Goal: Information Seeking & Learning: Learn about a topic

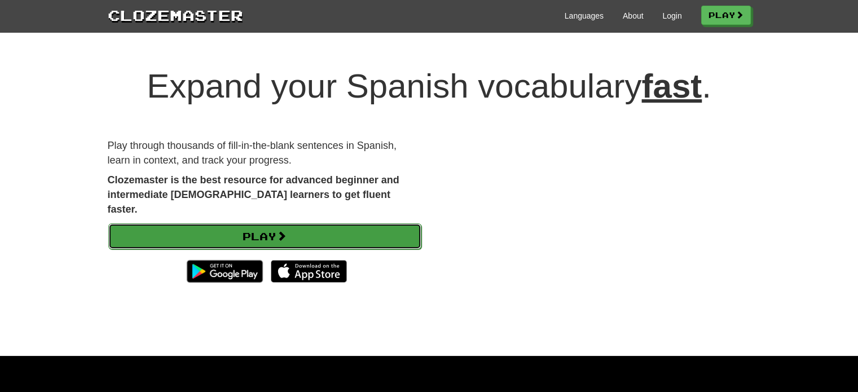
click at [270, 223] on link "Play" at bounding box center [264, 236] width 313 height 26
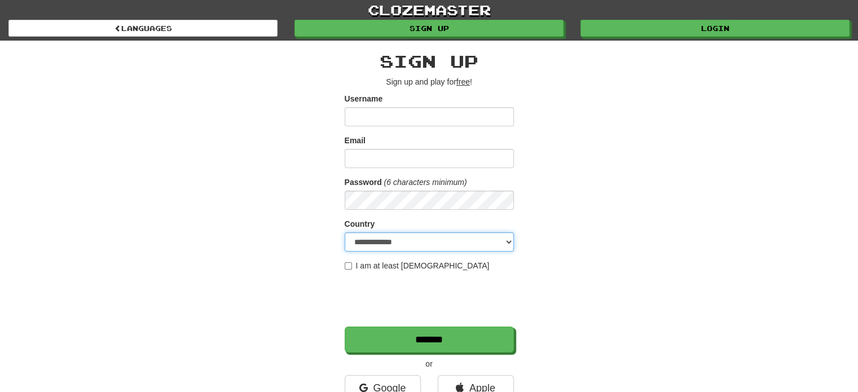
click at [507, 241] on select "**********" at bounding box center [429, 241] width 169 height 19
select select "**"
click at [345, 232] on select "**********" at bounding box center [429, 241] width 169 height 19
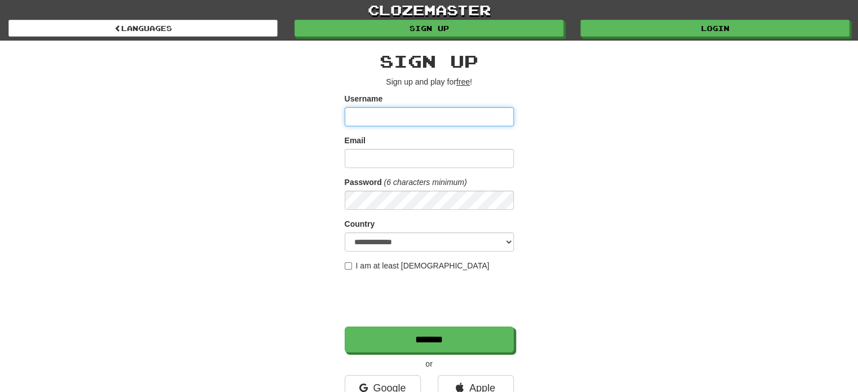
click at [366, 108] on input "Username" at bounding box center [429, 116] width 169 height 19
type input "**********"
drag, startPoint x: 474, startPoint y: 146, endPoint x: 604, endPoint y: 118, distance: 133.2
click at [604, 118] on div "**********" at bounding box center [429, 238] width 660 height 394
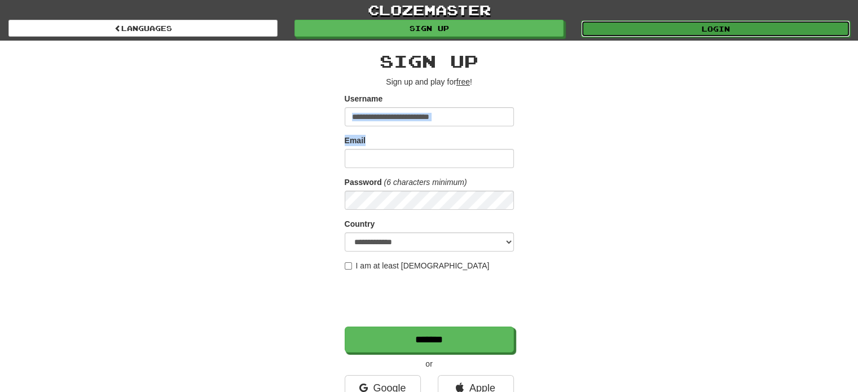
click at [710, 32] on link "Login" at bounding box center [715, 28] width 269 height 17
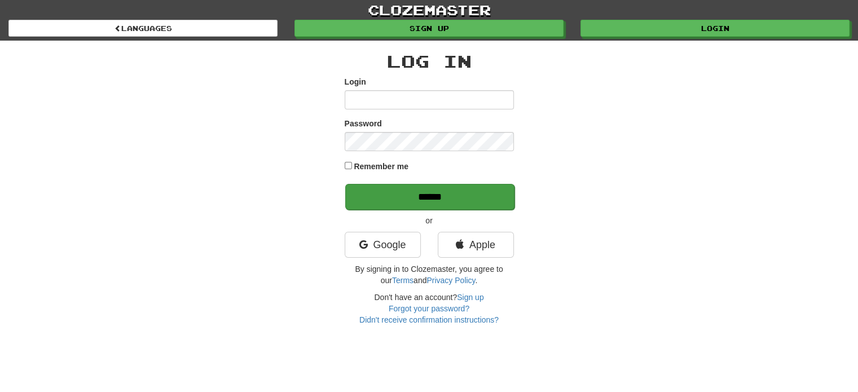
type input "**********"
click at [448, 196] on input "******" at bounding box center [429, 197] width 169 height 26
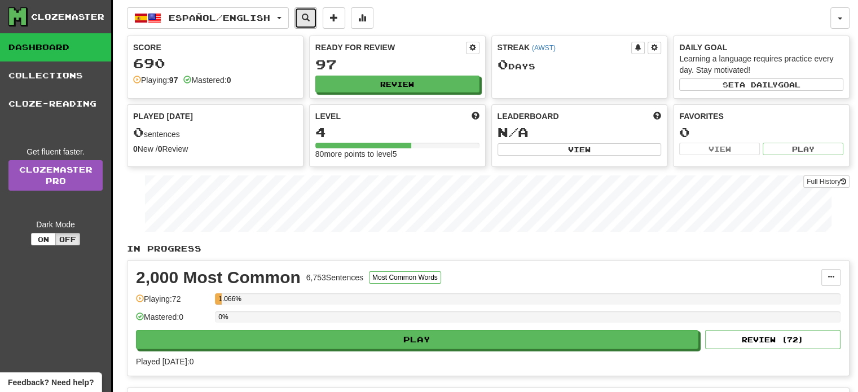
click at [310, 19] on span at bounding box center [306, 18] width 8 height 8
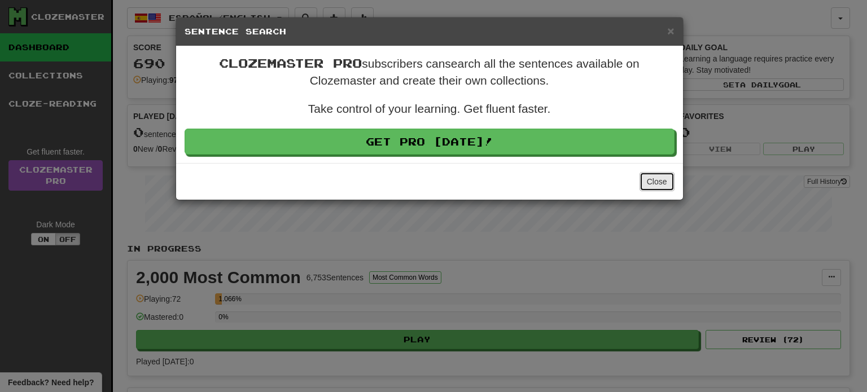
click at [646, 183] on button "Close" at bounding box center [656, 181] width 35 height 19
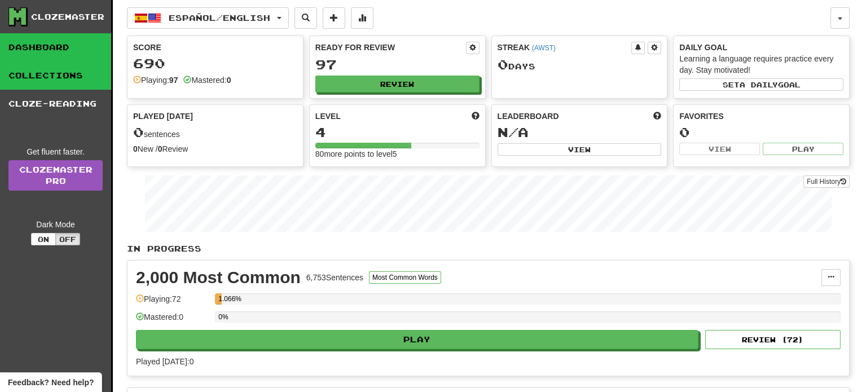
click at [41, 74] on link "Collections" at bounding box center [55, 75] width 111 height 28
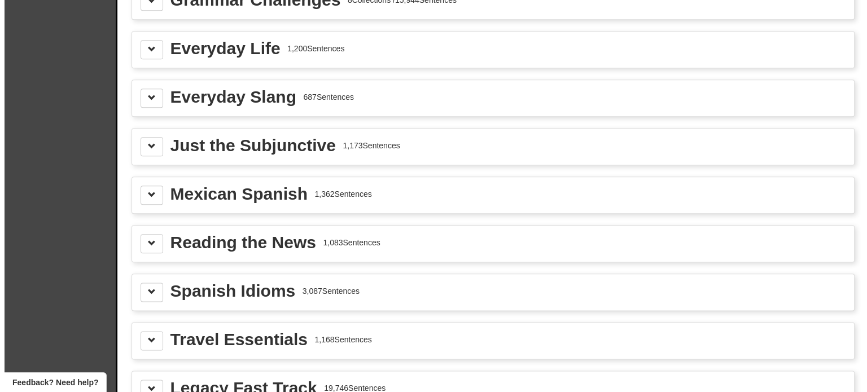
scroll to position [1341, 0]
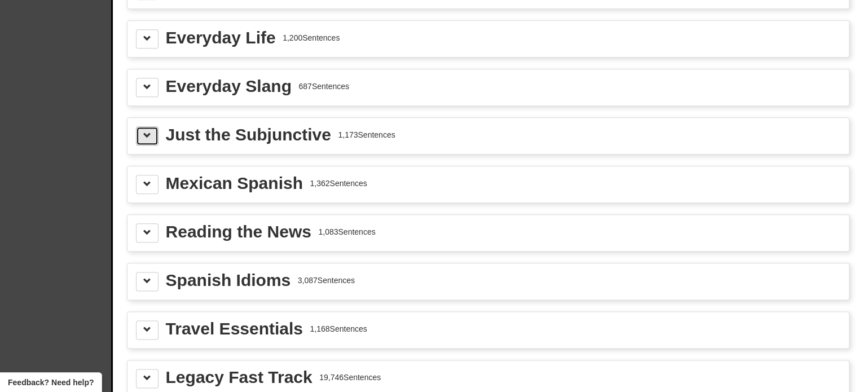
click at [148, 131] on span at bounding box center [147, 135] width 8 height 8
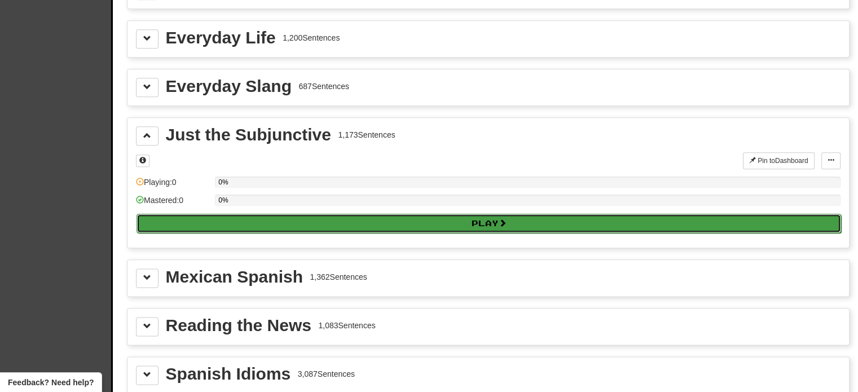
click at [483, 214] on button "Play" at bounding box center [489, 223] width 705 height 19
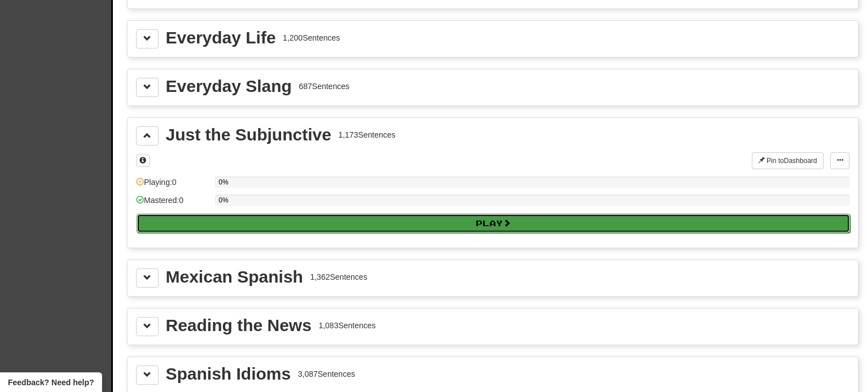
select select "**"
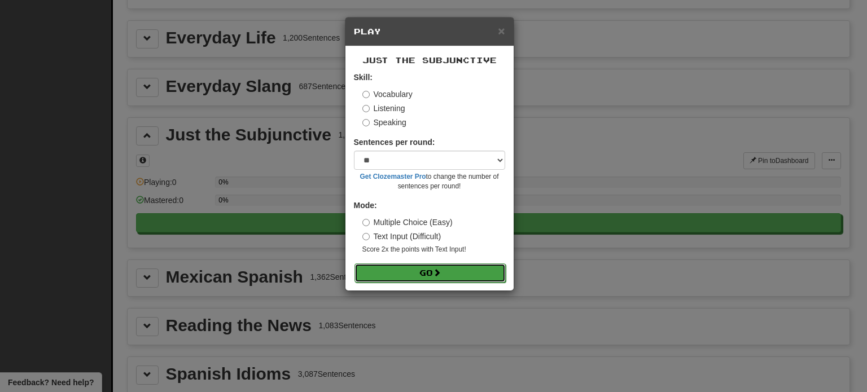
click at [408, 270] on button "Go" at bounding box center [429, 272] width 151 height 19
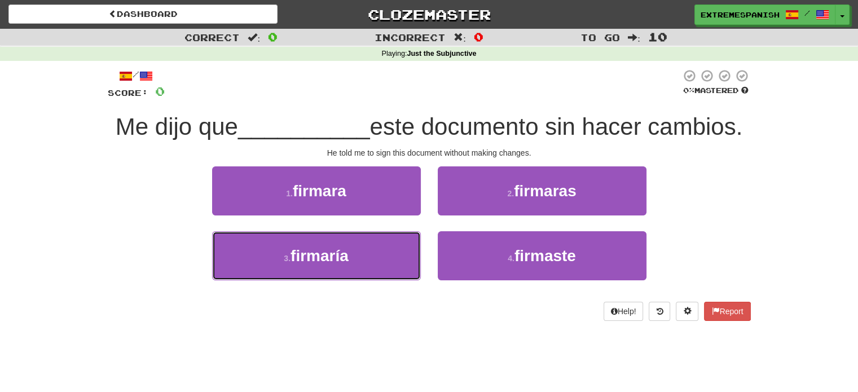
click at [408, 270] on button "3 . firmaría" at bounding box center [316, 255] width 209 height 49
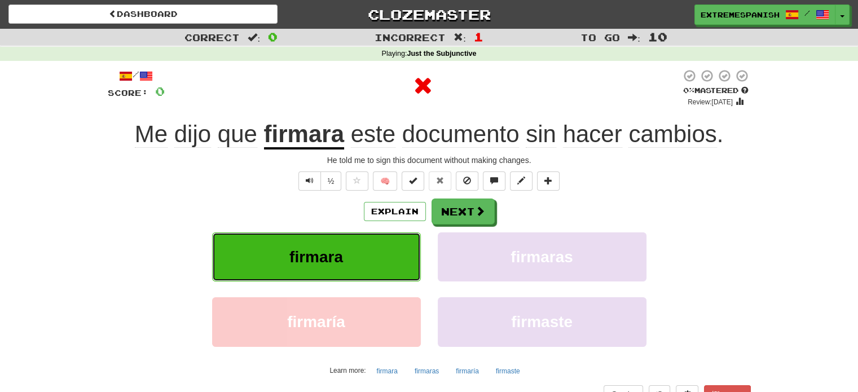
click at [408, 270] on button "firmara" at bounding box center [316, 256] width 209 height 49
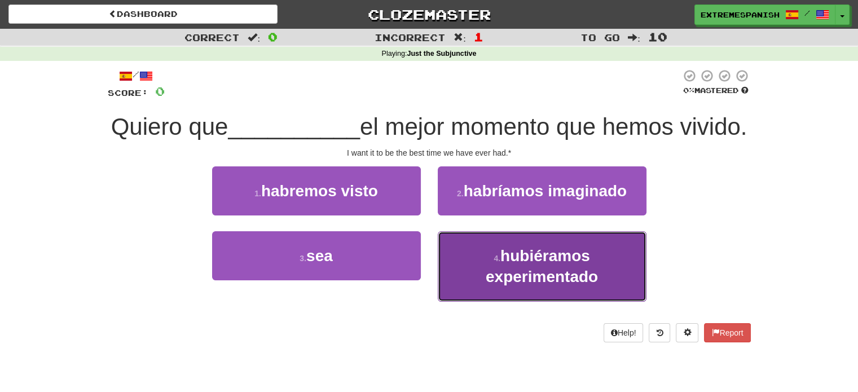
click at [528, 278] on span "hubiéramos experimentado" at bounding box center [542, 266] width 112 height 38
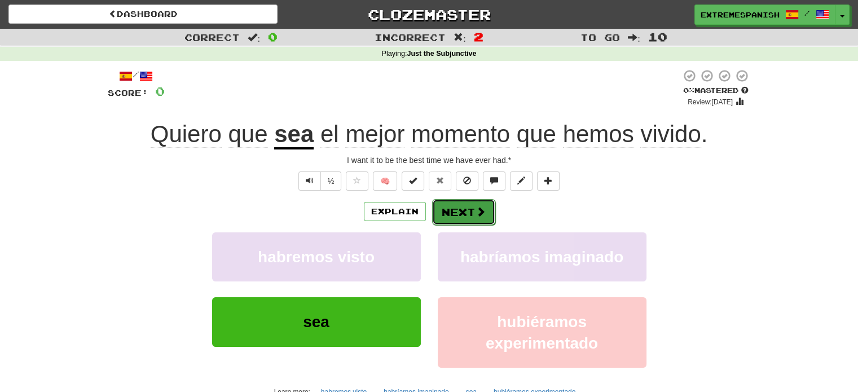
click at [456, 214] on button "Next" at bounding box center [463, 212] width 63 height 26
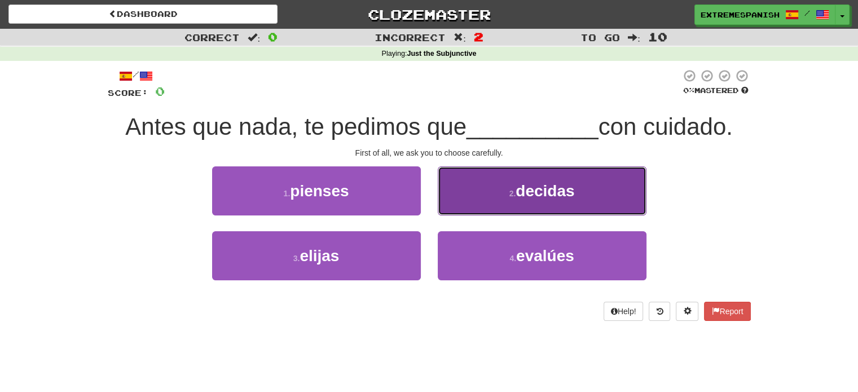
click at [532, 200] on button "2 . decidas" at bounding box center [542, 190] width 209 height 49
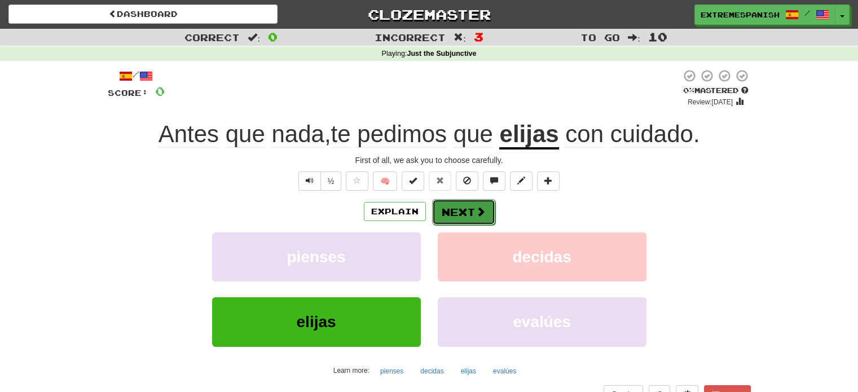
click at [469, 206] on button "Next" at bounding box center [463, 212] width 63 height 26
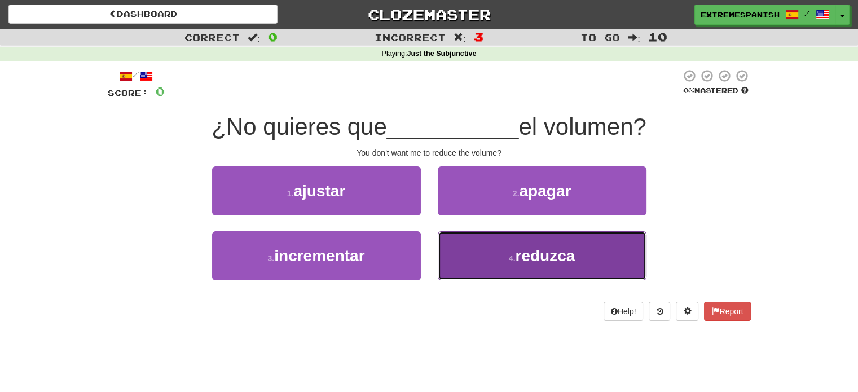
click at [528, 265] on button "4 . reduzca" at bounding box center [542, 255] width 209 height 49
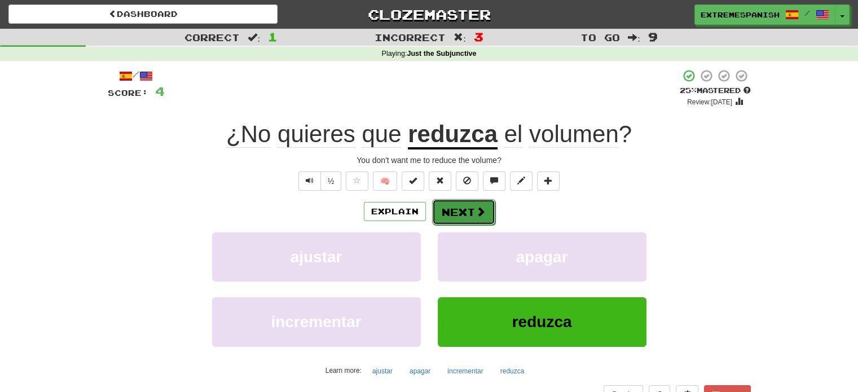
click at [469, 206] on button "Next" at bounding box center [463, 212] width 63 height 26
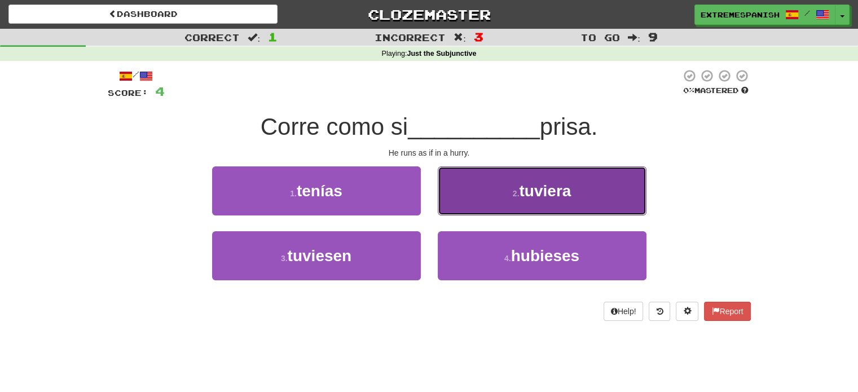
click at [523, 191] on span "tuviera" at bounding box center [545, 190] width 52 height 17
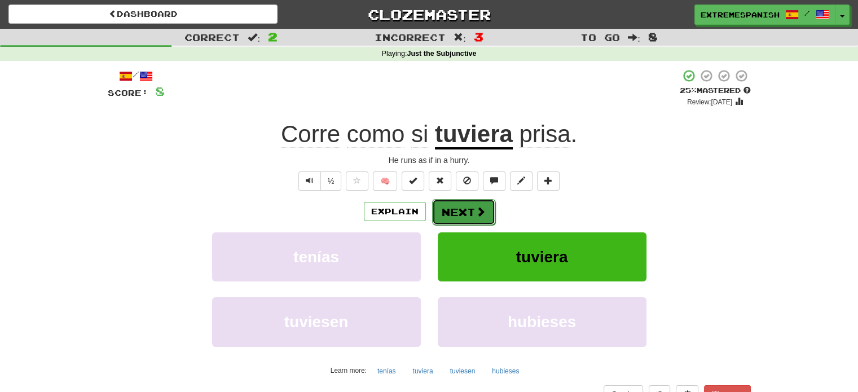
click at [460, 209] on button "Next" at bounding box center [463, 212] width 63 height 26
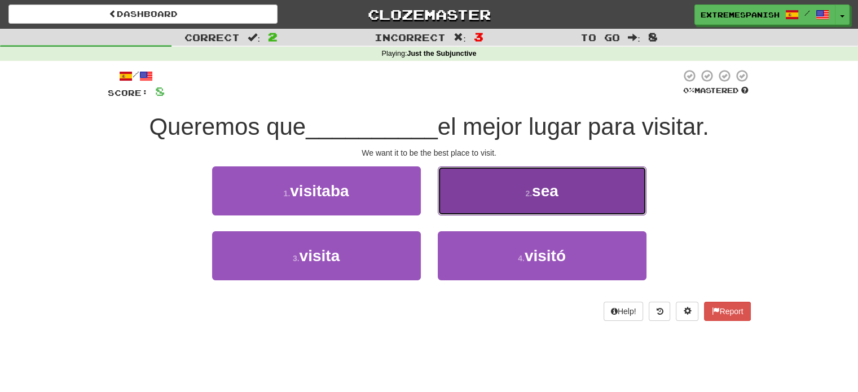
click at [548, 188] on span "sea" at bounding box center [545, 190] width 27 height 17
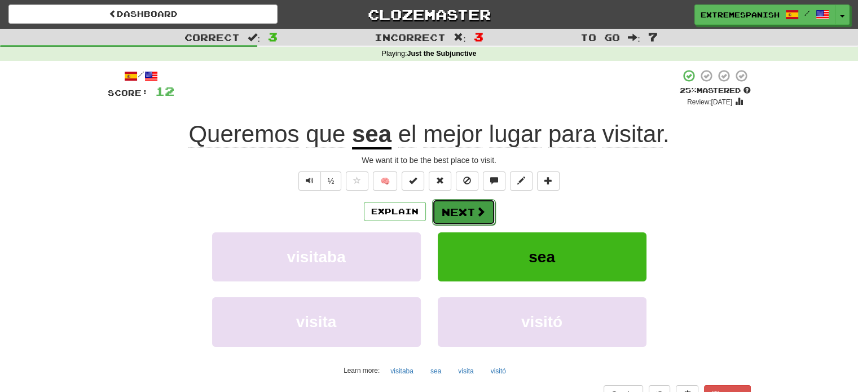
click at [451, 209] on button "Next" at bounding box center [463, 212] width 63 height 26
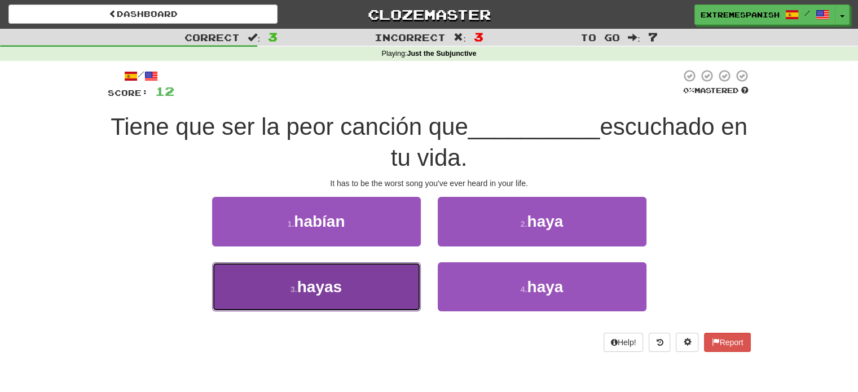
click at [327, 286] on span "hayas" at bounding box center [319, 286] width 45 height 17
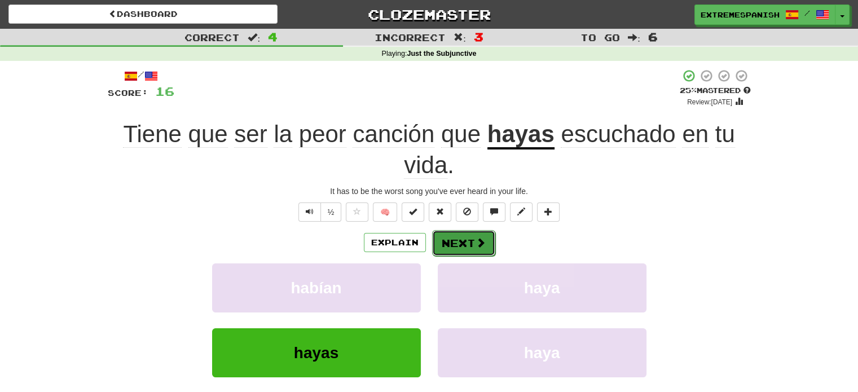
click at [467, 239] on button "Next" at bounding box center [463, 243] width 63 height 26
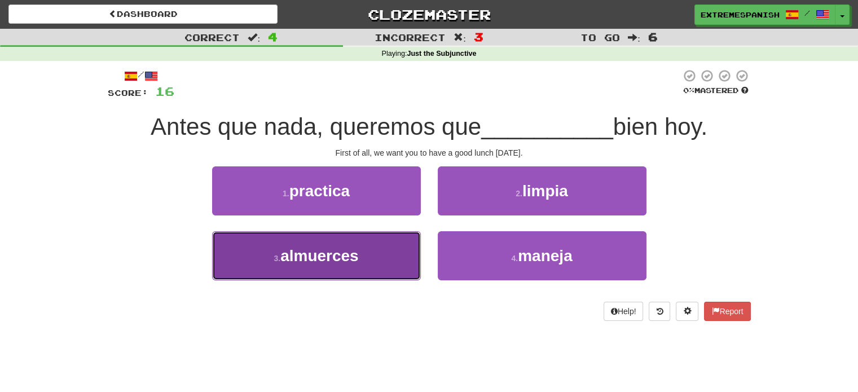
click at [345, 253] on span "almuerces" at bounding box center [319, 255] width 78 height 17
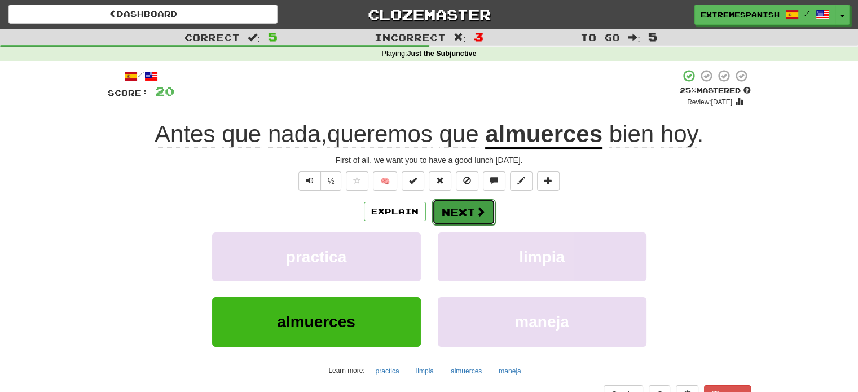
click at [465, 217] on button "Next" at bounding box center [463, 212] width 63 height 26
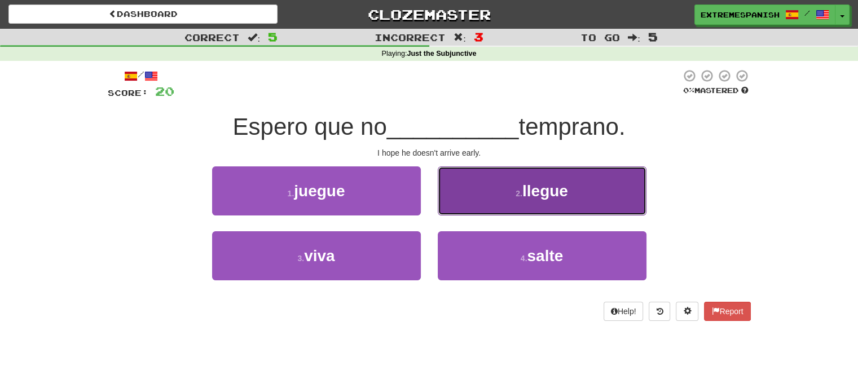
click at [552, 200] on button "2 . llegue" at bounding box center [542, 190] width 209 height 49
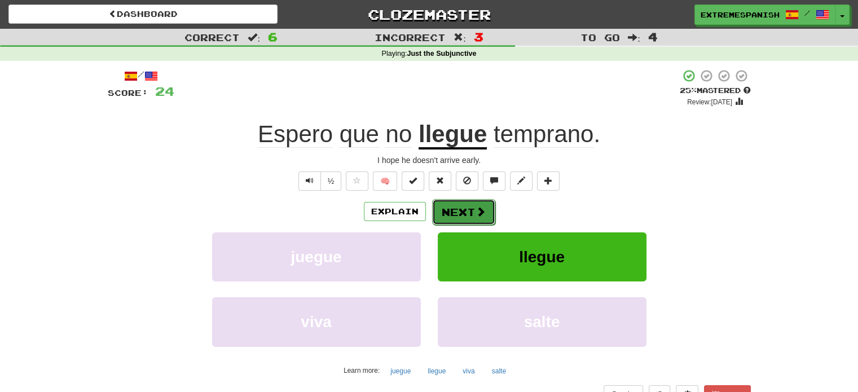
click at [468, 206] on button "Next" at bounding box center [463, 212] width 63 height 26
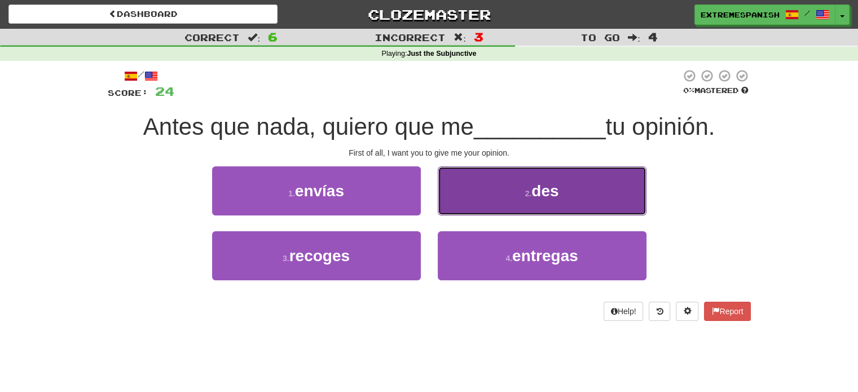
click at [549, 191] on span "des" at bounding box center [544, 190] width 27 height 17
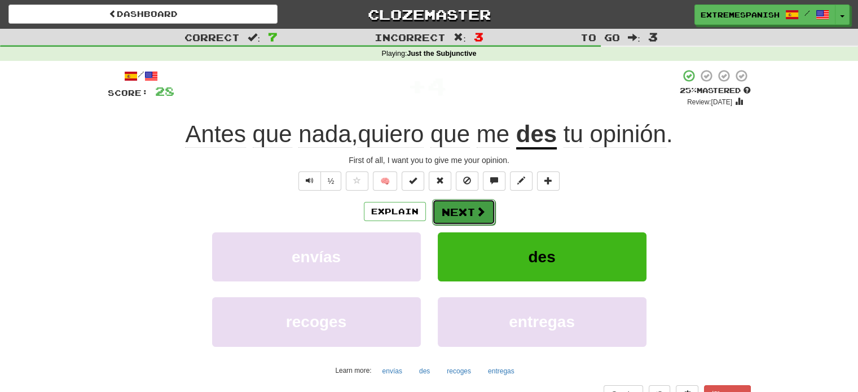
click at [472, 207] on button "Next" at bounding box center [463, 212] width 63 height 26
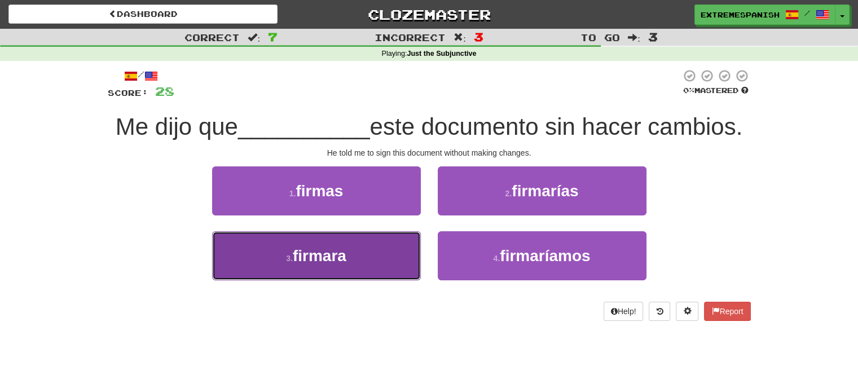
click at [336, 254] on span "firmara" at bounding box center [320, 255] width 54 height 17
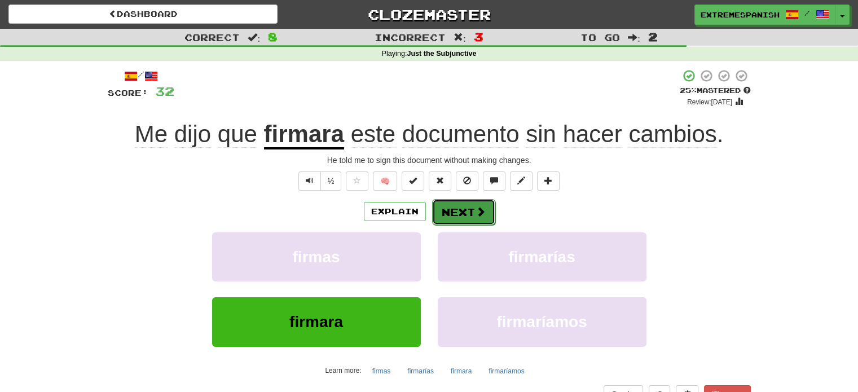
click at [468, 208] on button "Next" at bounding box center [463, 212] width 63 height 26
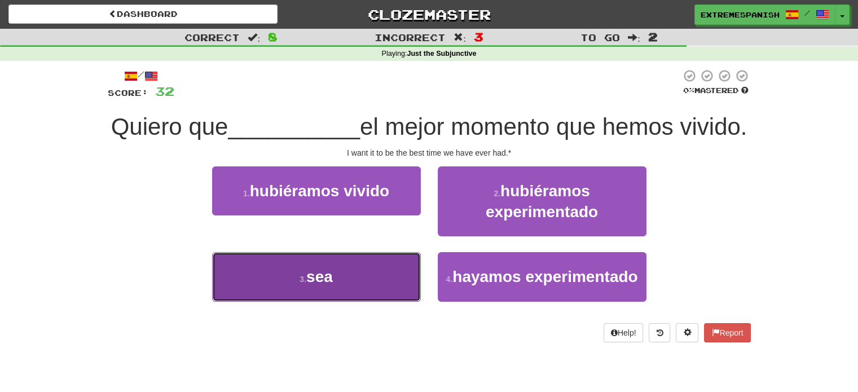
click at [335, 301] on button "3 . sea" at bounding box center [316, 276] width 209 height 49
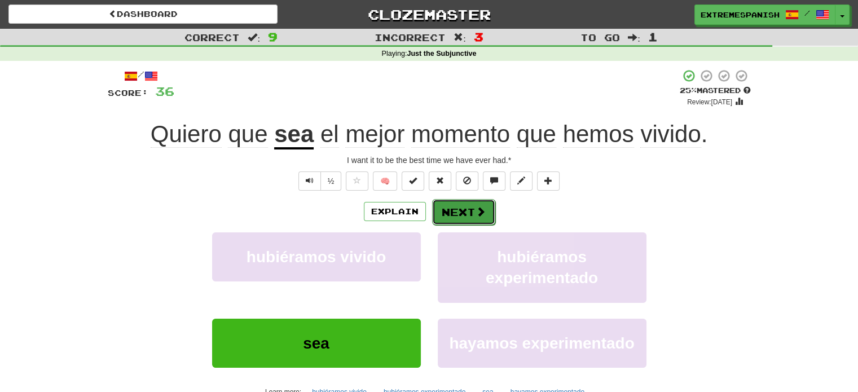
click at [455, 216] on button "Next" at bounding box center [463, 212] width 63 height 26
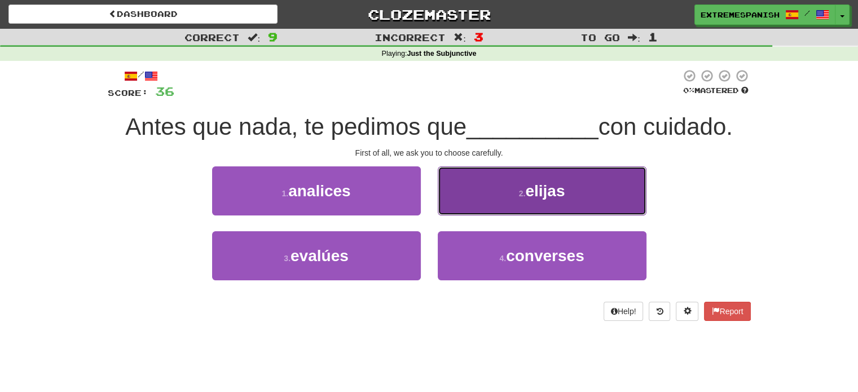
click at [536, 190] on span "elijas" at bounding box center [544, 190] width 39 height 17
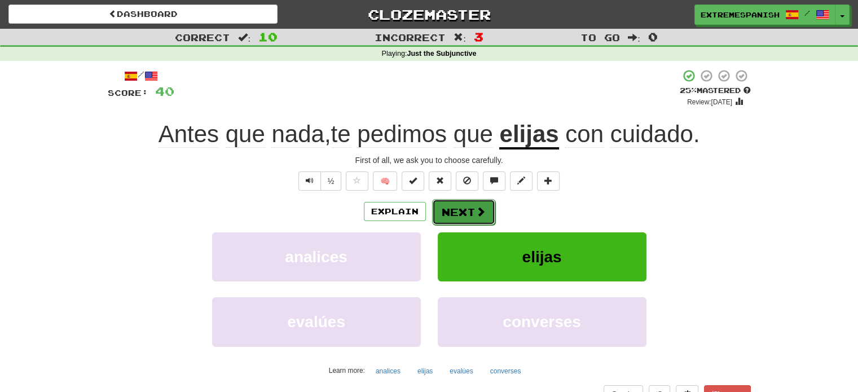
click at [468, 209] on button "Next" at bounding box center [463, 212] width 63 height 26
